Goal: Check status

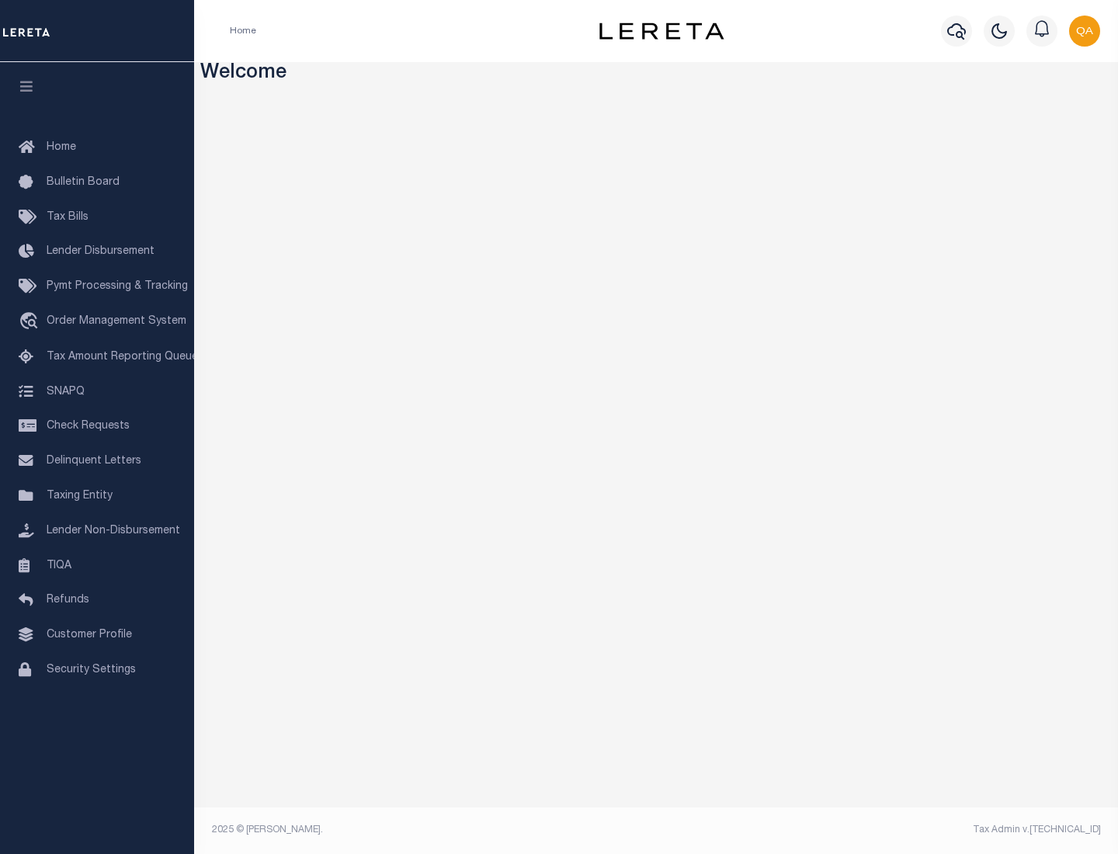
click at [97, 426] on span "Check Requests" at bounding box center [88, 426] width 83 height 11
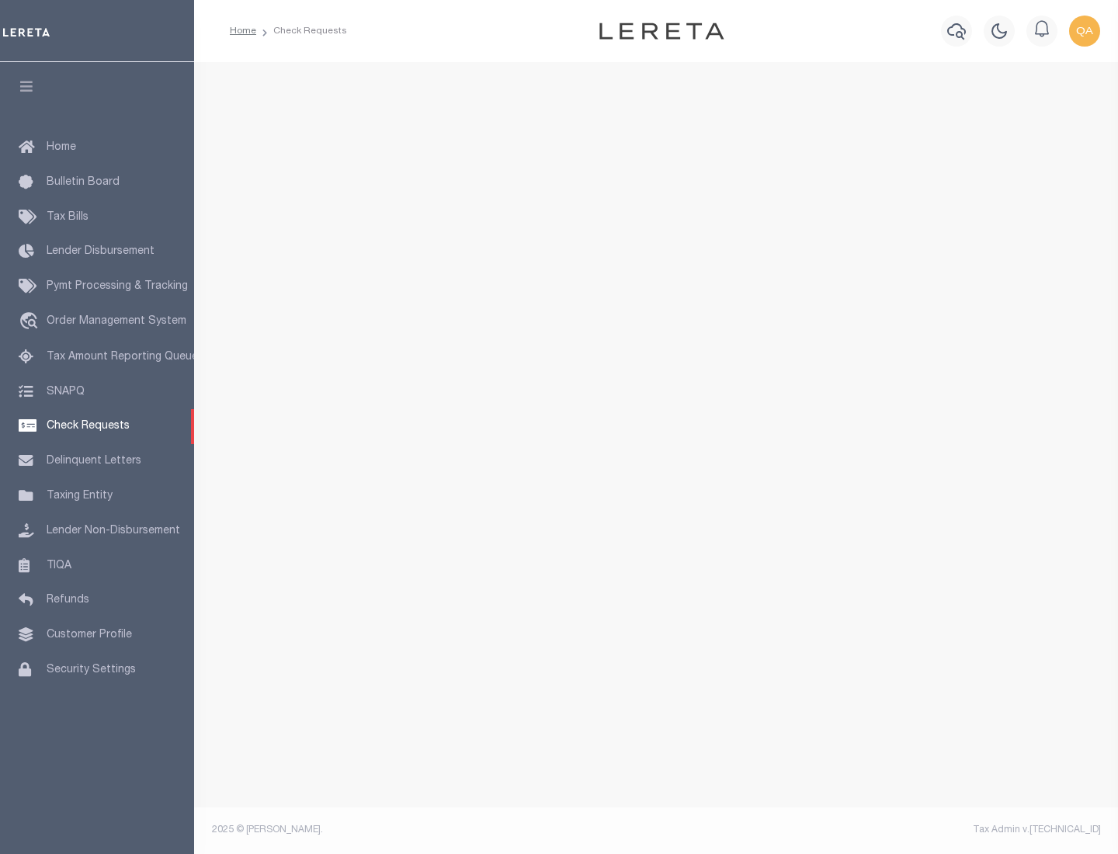
select select "50"
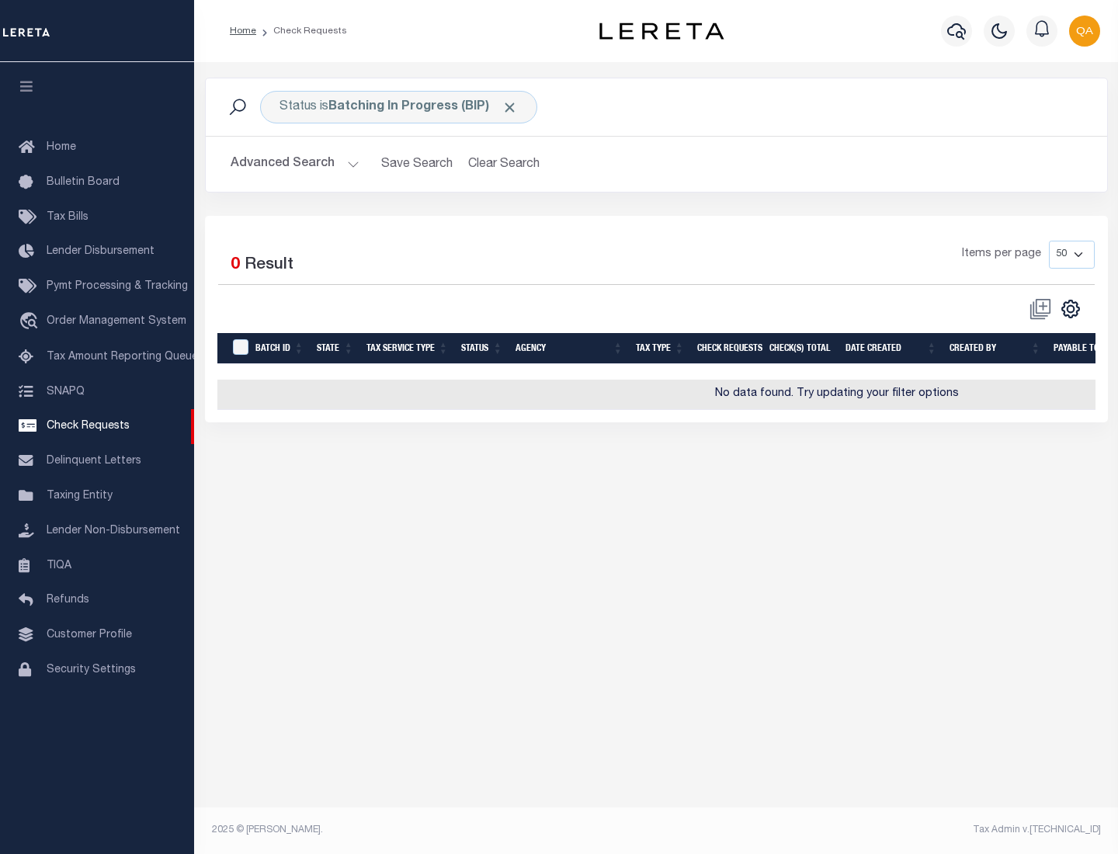
click at [510, 107] on span "Click to Remove" at bounding box center [509, 107] width 16 height 16
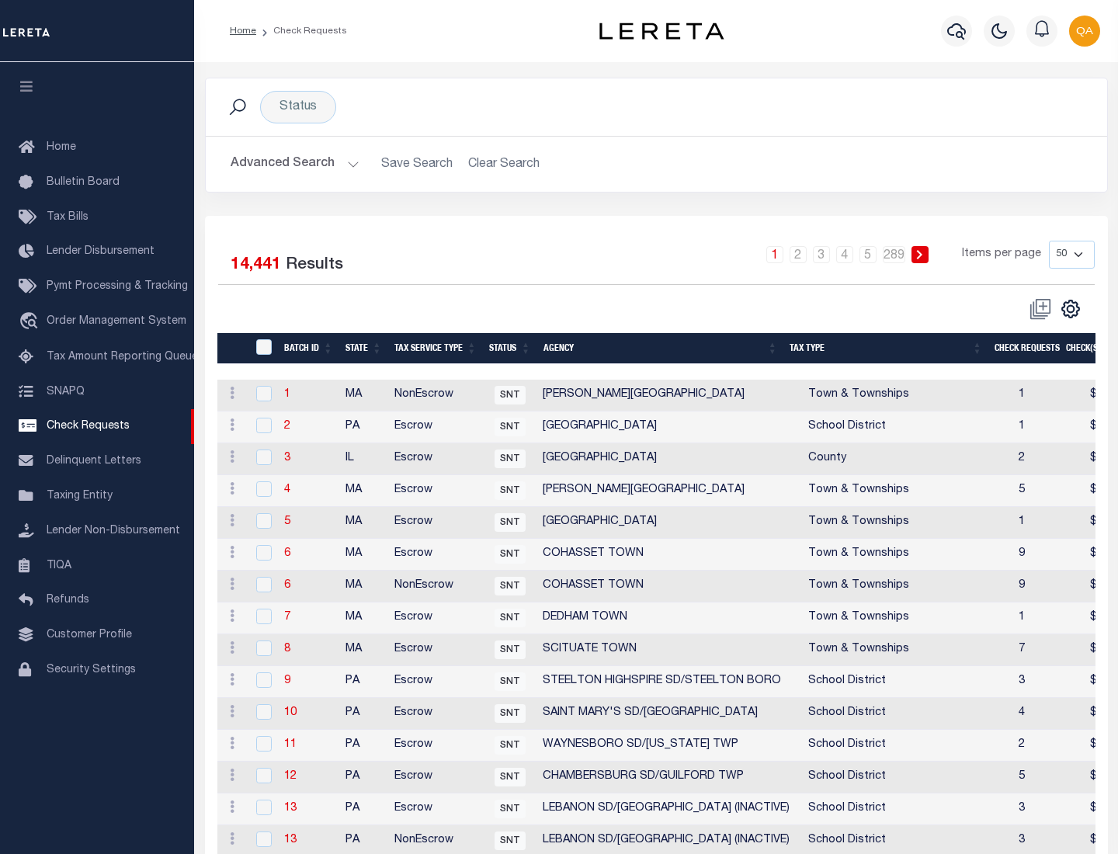
scroll to position [748, 0]
